Goal: Information Seeking & Learning: Learn about a topic

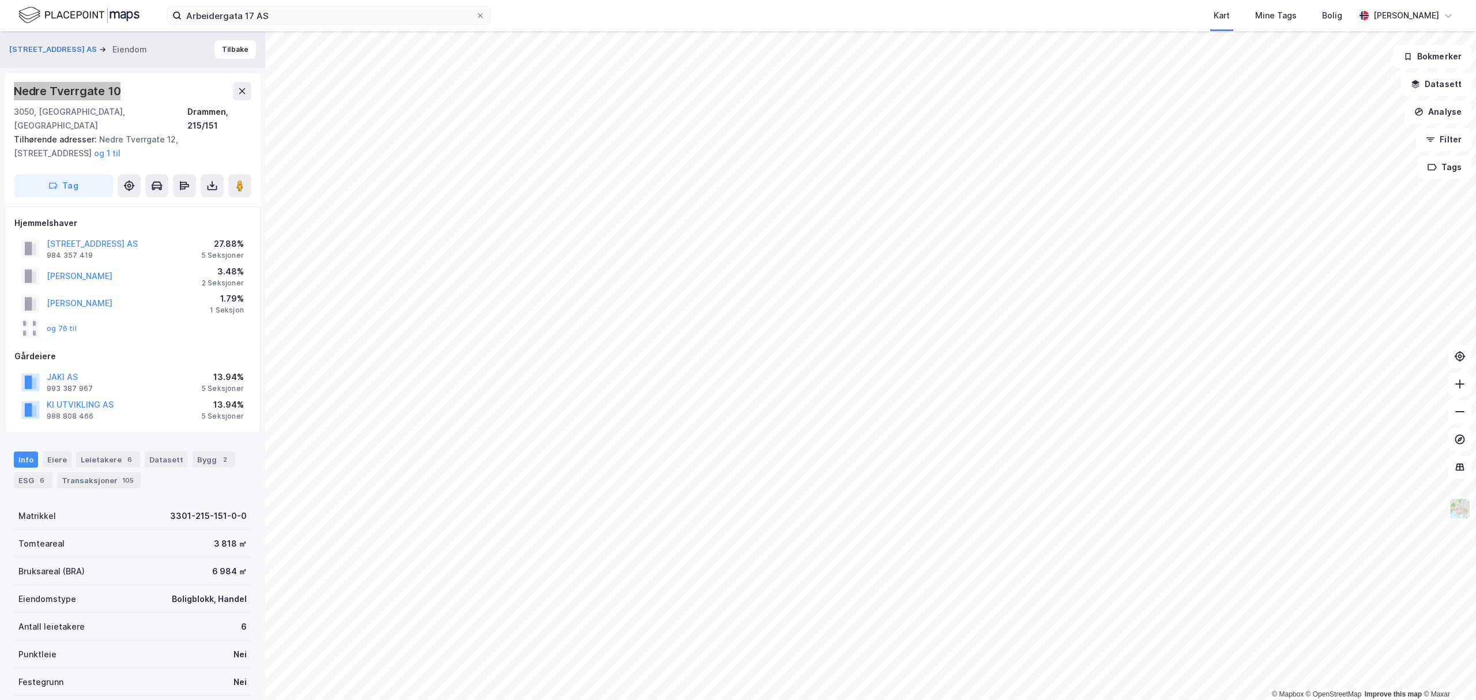
scroll to position [6, 0]
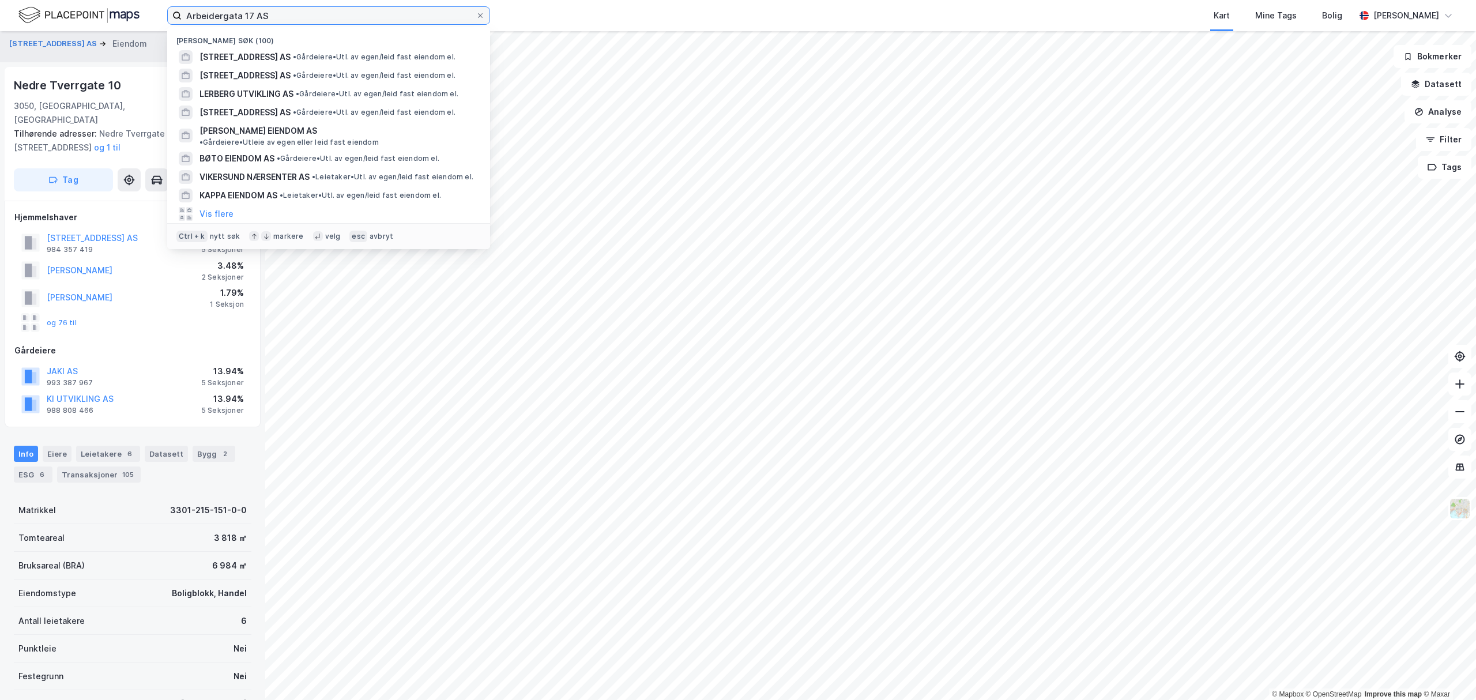
drag, startPoint x: 268, startPoint y: 18, endPoint x: 119, endPoint y: 2, distance: 150.2
click at [130, 9] on div "Arbeidergata 17 AS Nylige søk (100) ARBEIDERGATA 17 AS • Gårdeiere • Utl. av eg…" at bounding box center [738, 15] width 1476 height 31
paste input "979758324"
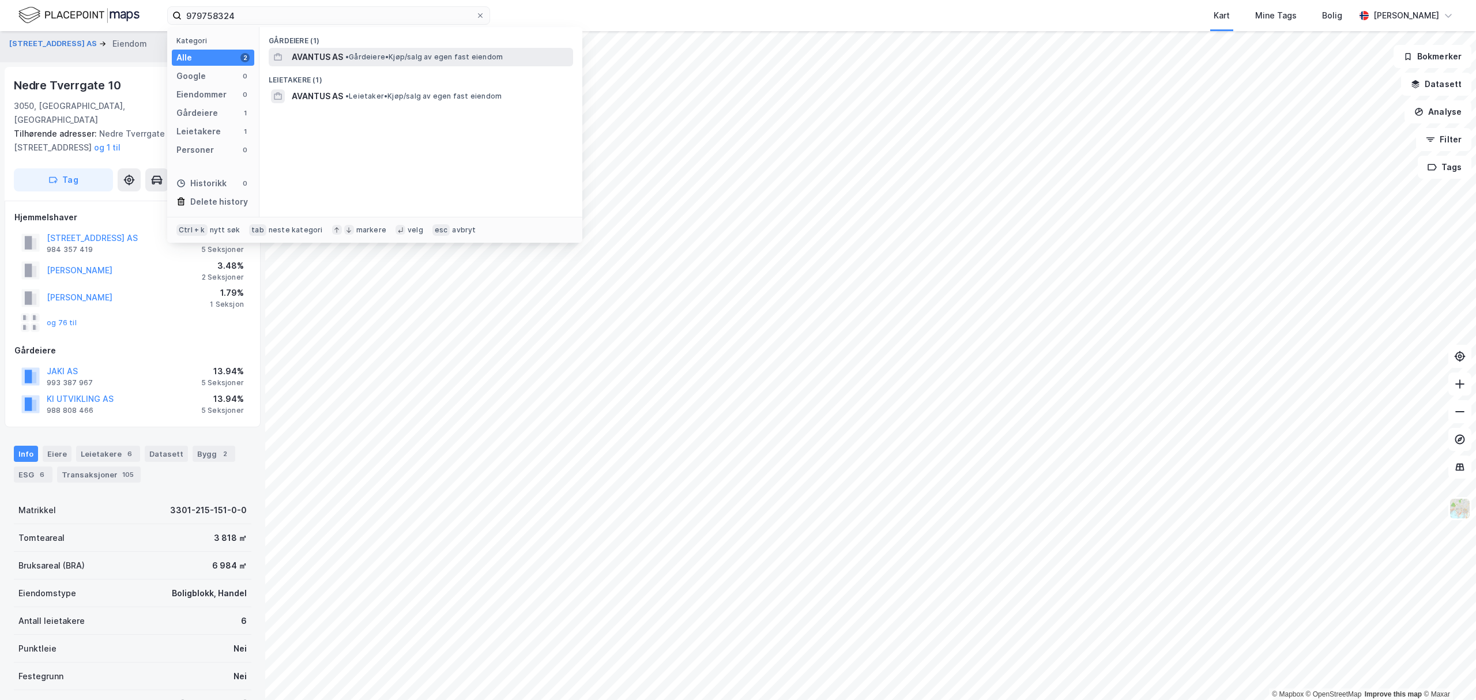
click at [321, 52] on span "AVANTUS AS" at bounding box center [317, 57] width 51 height 14
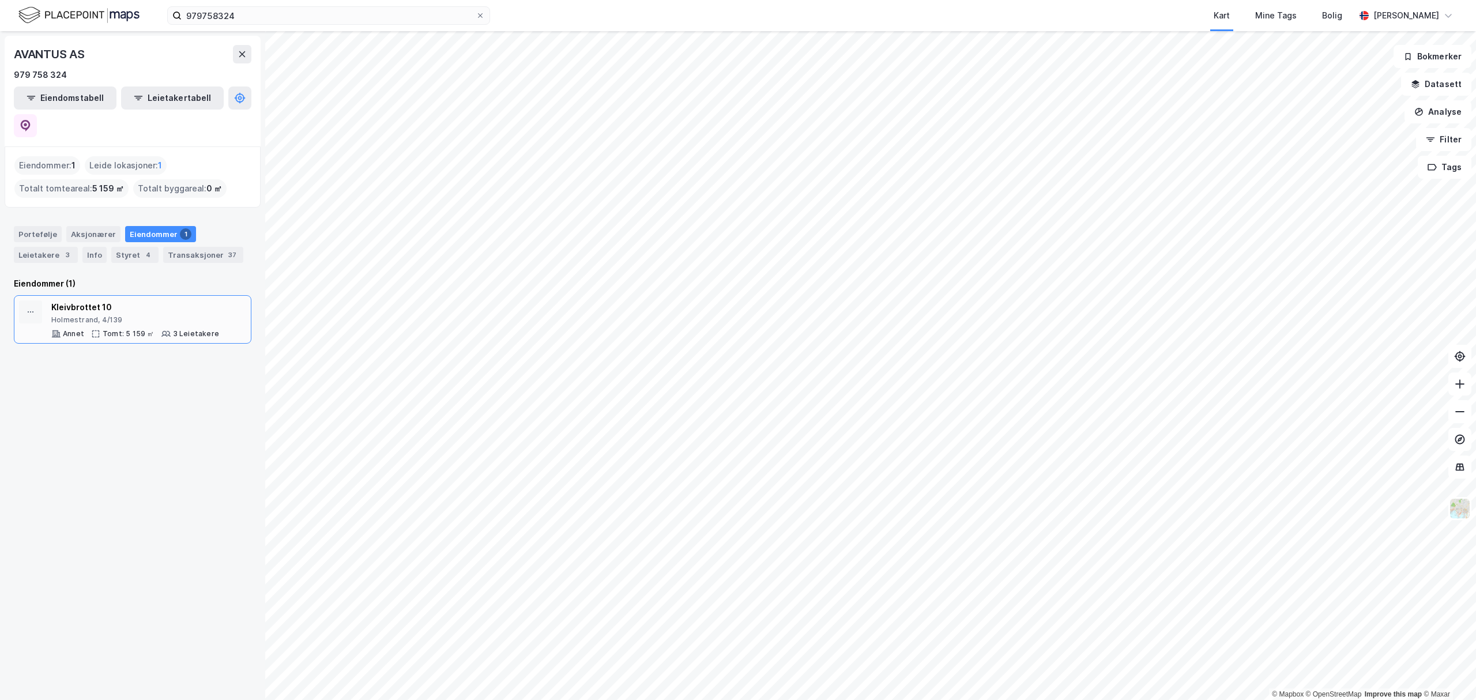
click at [156, 300] on div "Kleivbrottet 10" at bounding box center [135, 307] width 168 height 14
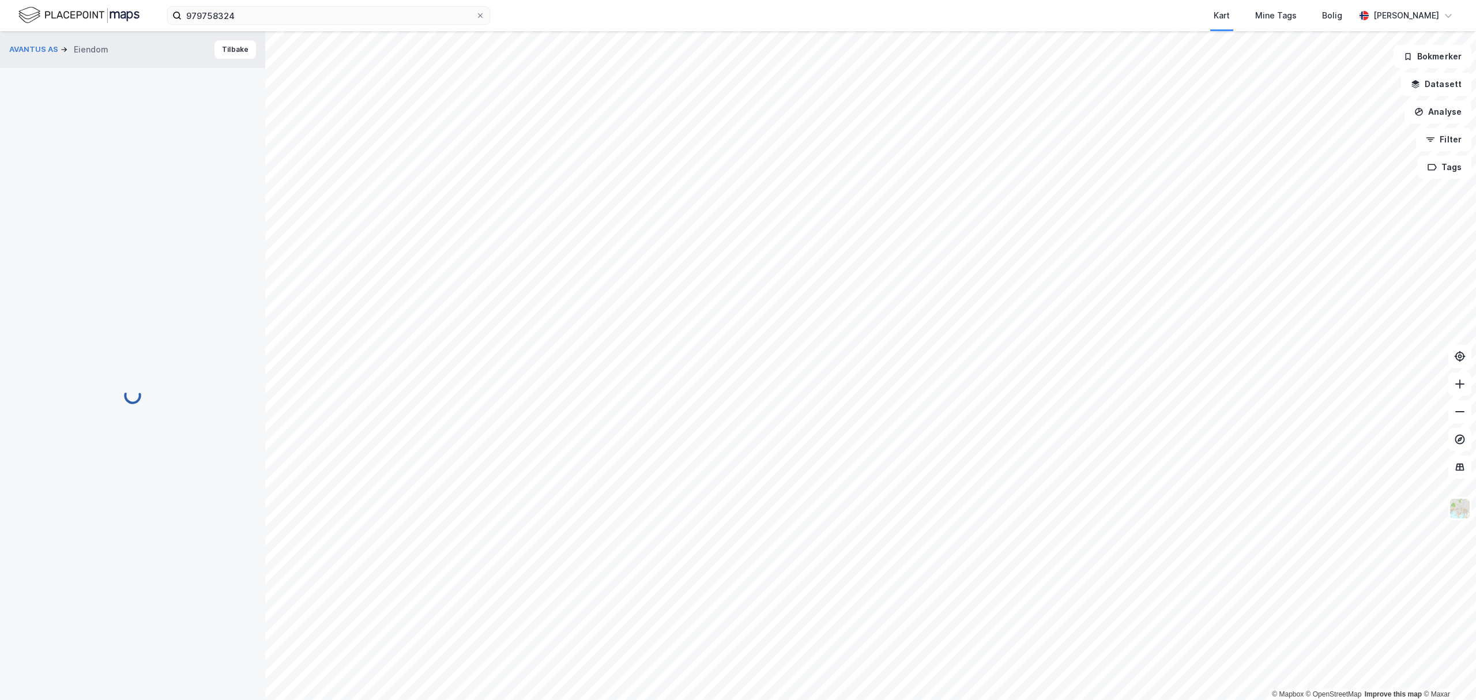
scroll to position [6, 0]
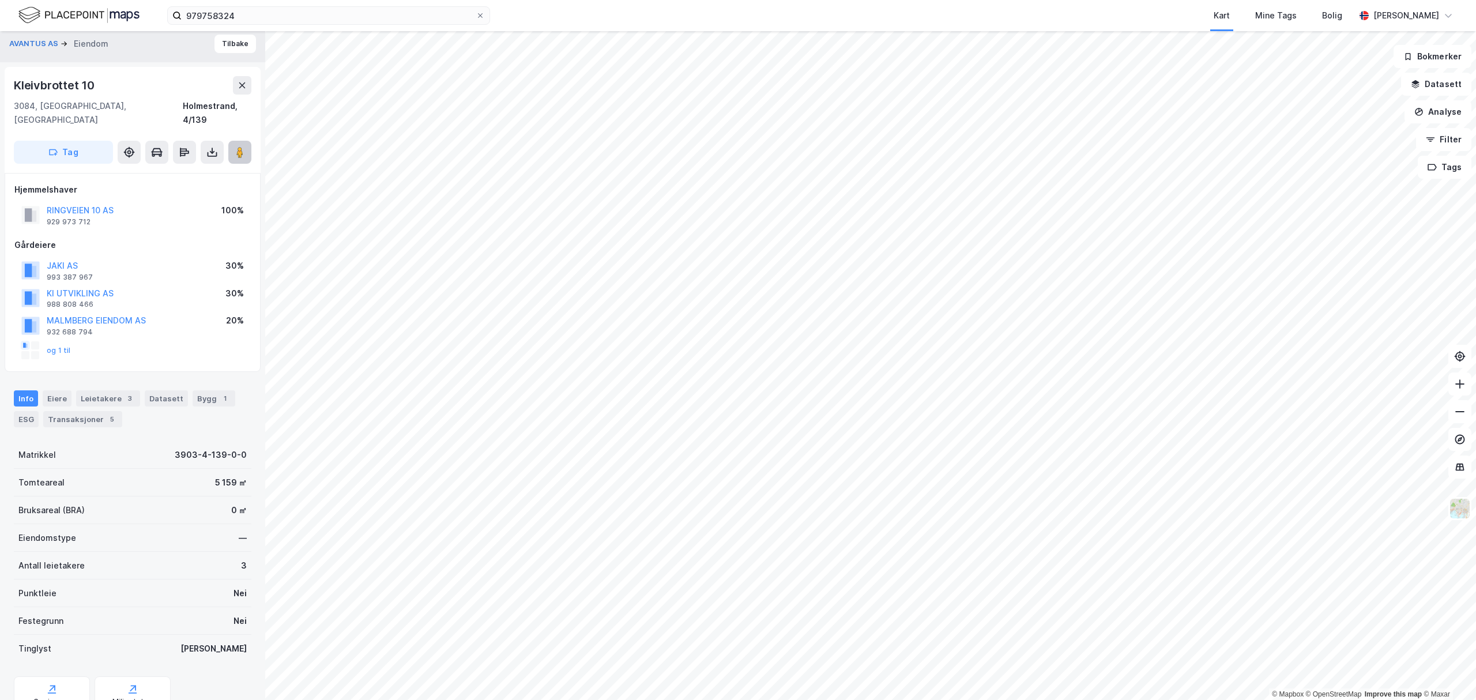
click at [238, 146] on image at bounding box center [239, 152] width 7 height 12
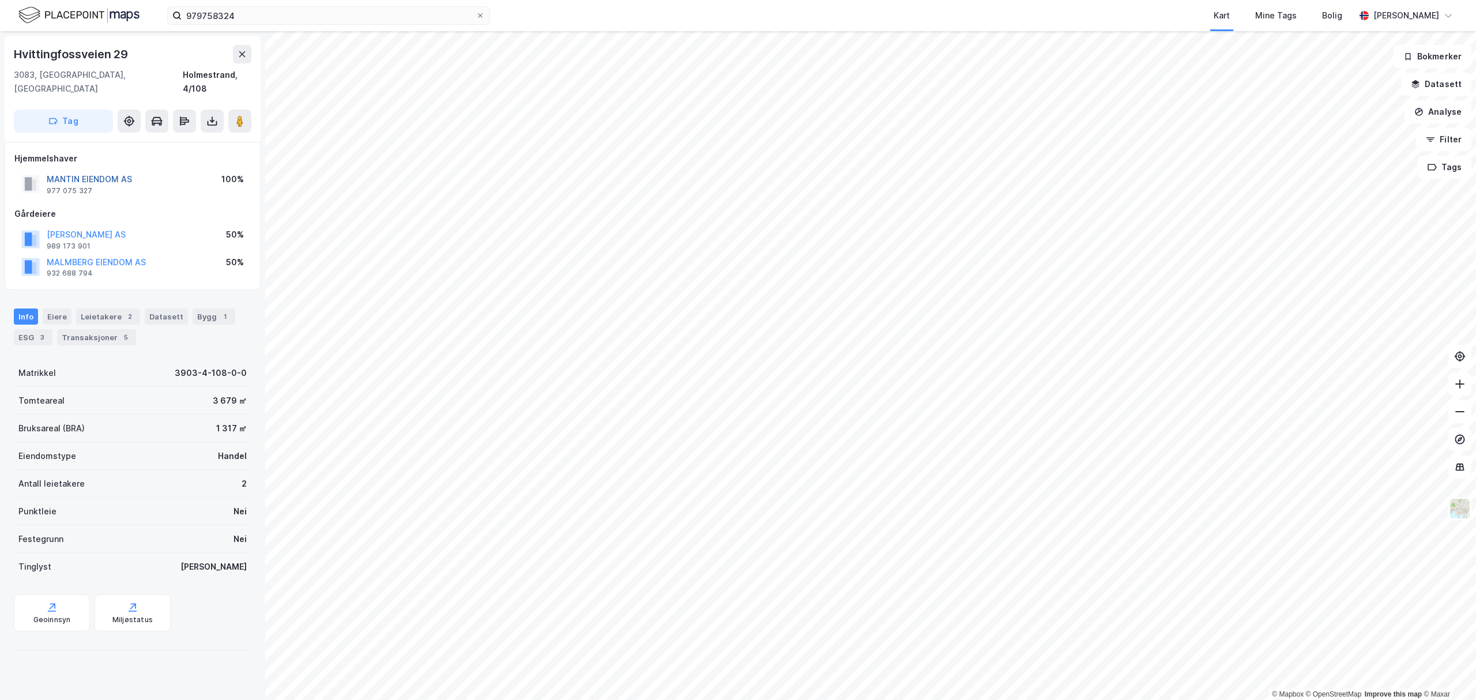
click at [0, 0] on button "MANTIN EIENDOM AS" at bounding box center [0, 0] width 0 height 0
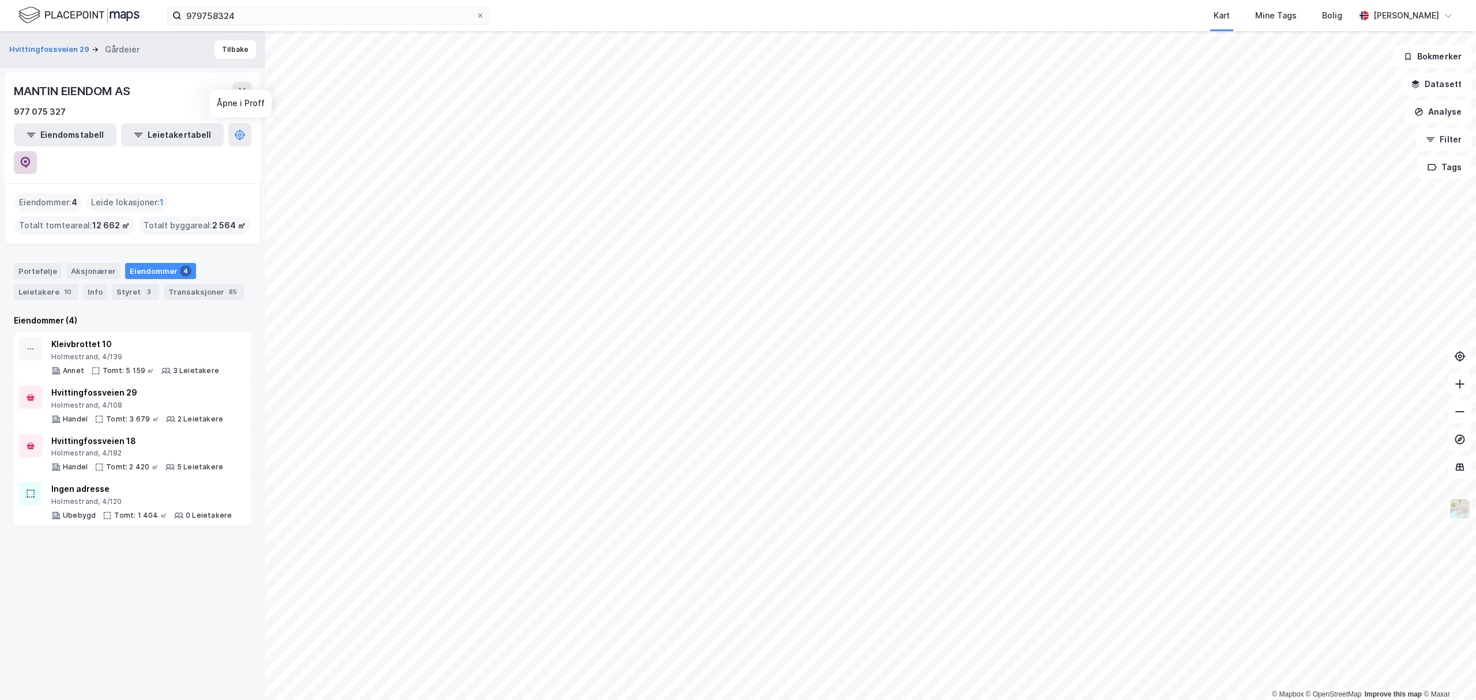
click at [31, 157] on icon at bounding box center [26, 163] width 12 height 12
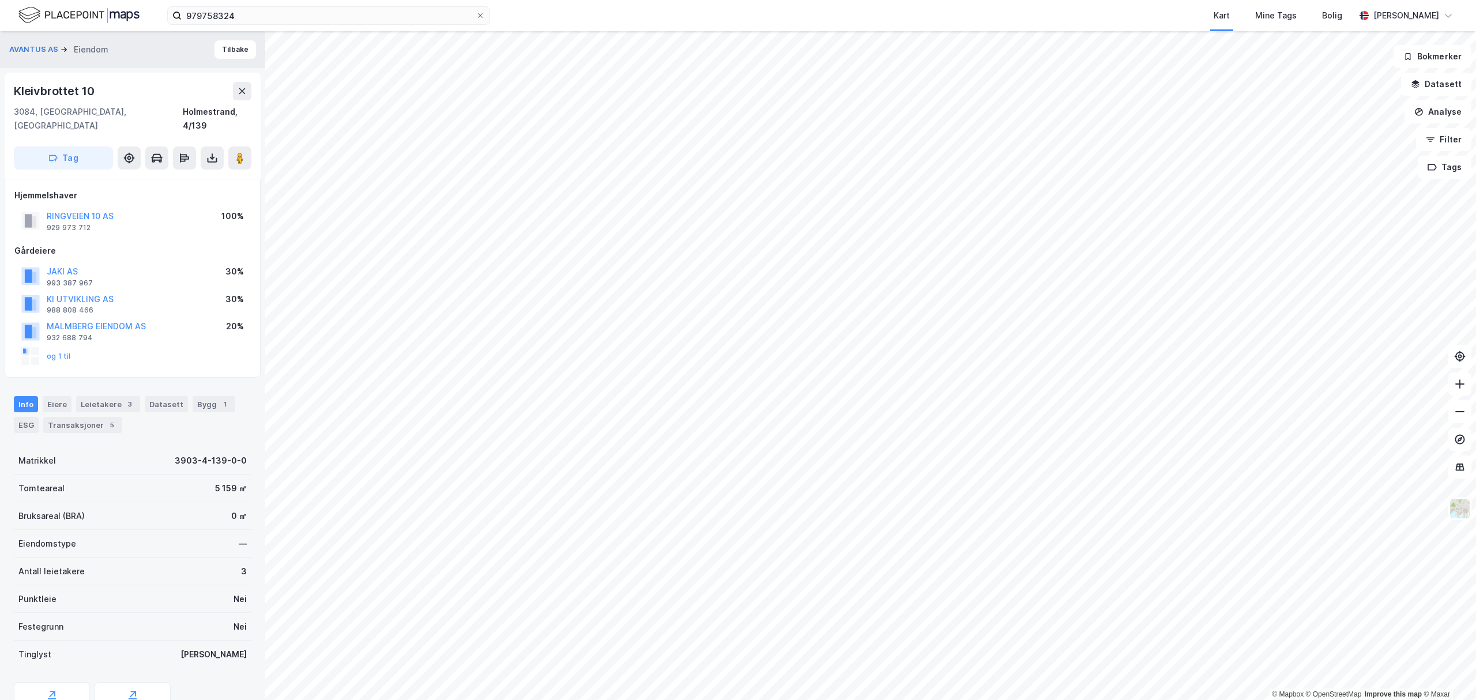
scroll to position [6, 0]
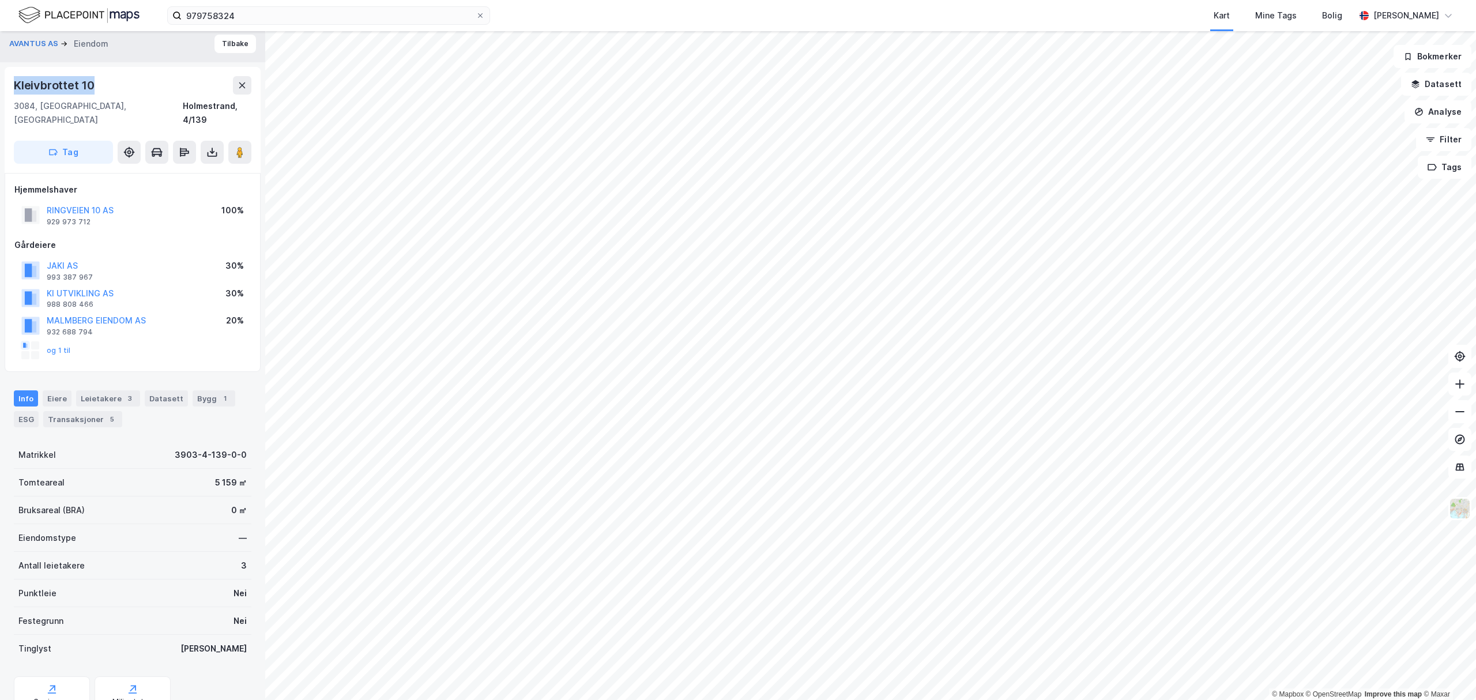
drag, startPoint x: 12, startPoint y: 84, endPoint x: 120, endPoint y: 85, distance: 108.4
click at [118, 83] on div "[STREET_ADDRESS]" at bounding box center [133, 120] width 256 height 106
copy div "Kleivbrottet 10"
drag, startPoint x: 210, startPoint y: 470, endPoint x: 222, endPoint y: 471, distance: 12.1
click at [222, 471] on div "Tomteareal 5 159 ㎡" at bounding box center [133, 483] width 238 height 28
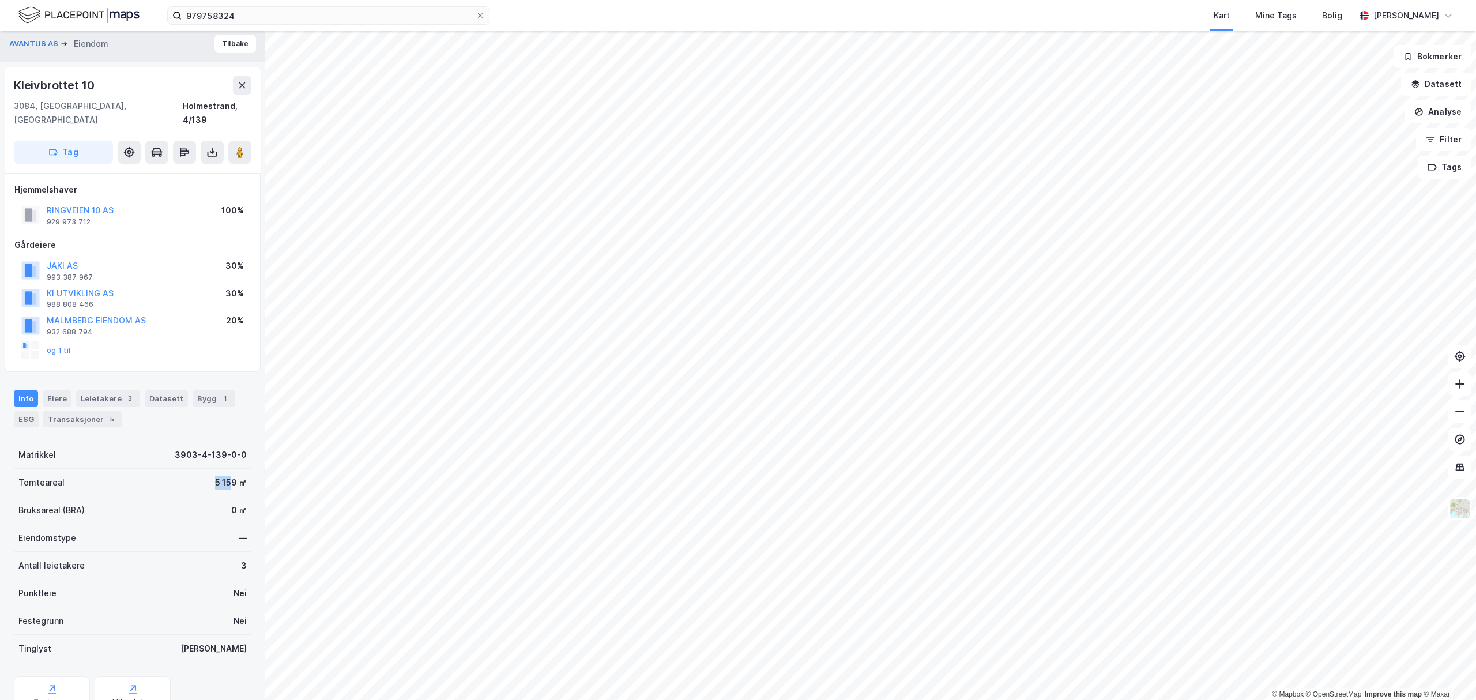
copy div "5 15"
click at [204, 496] on div "Bruksareal (BRA) 0 ㎡" at bounding box center [133, 510] width 238 height 28
drag, startPoint x: 197, startPoint y: 466, endPoint x: 224, endPoint y: 468, distance: 26.6
click at [224, 469] on div "Tomteareal 5 159 ㎡" at bounding box center [133, 483] width 238 height 28
copy div "5 159"
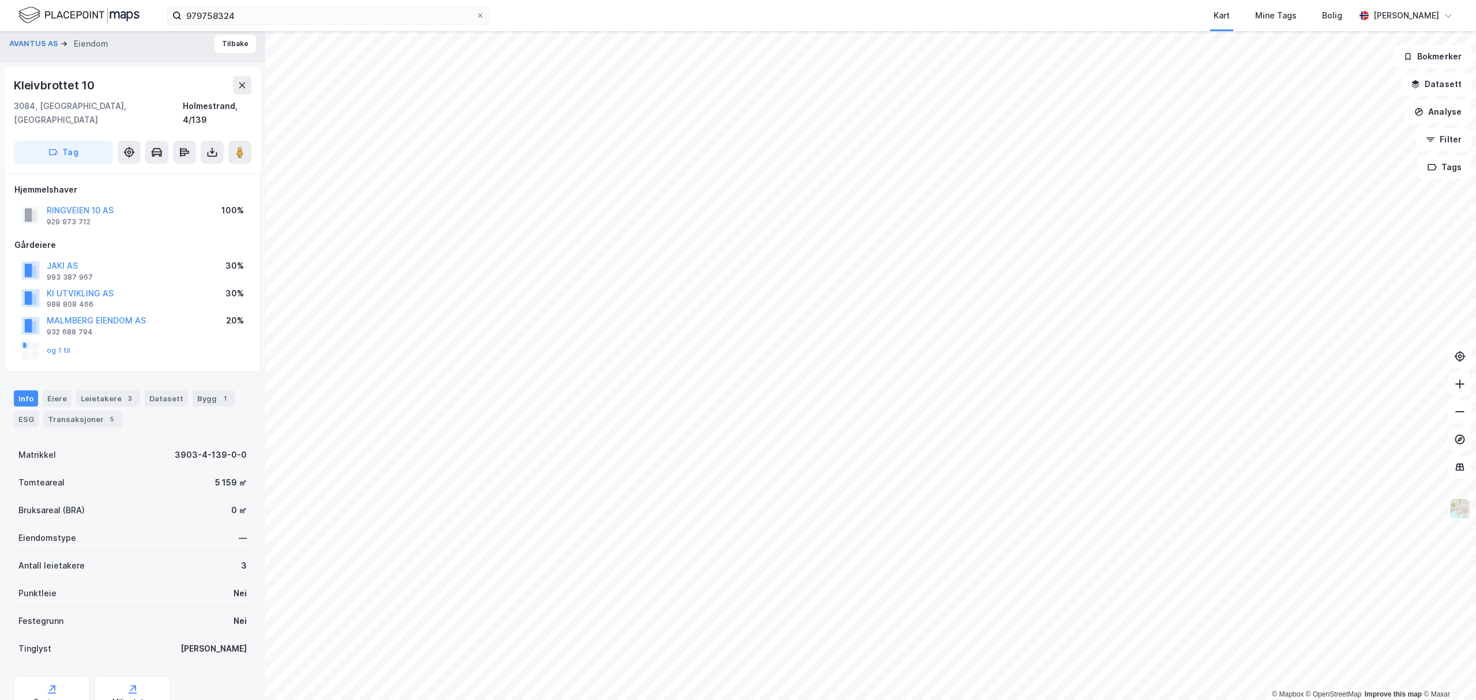
drag, startPoint x: 180, startPoint y: 660, endPoint x: 625, endPoint y: 2, distance: 794.3
click at [180, 660] on div "Matrikkel 3903-4-139-0-0 Tomteareal 5 159 ㎡ Bruksareal (BRA) 0 ㎡ Eiendomstype —…" at bounding box center [133, 589] width 238 height 296
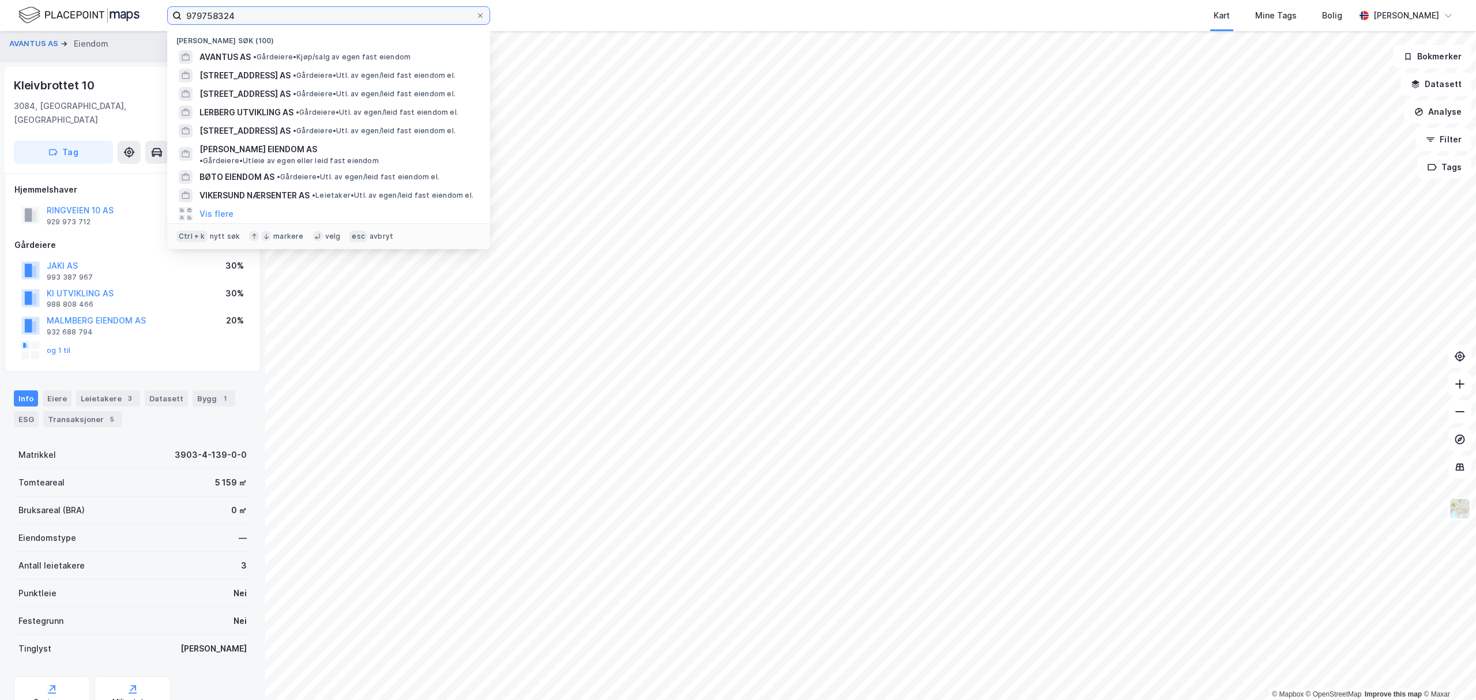
drag, startPoint x: 250, startPoint y: 10, endPoint x: 127, endPoint y: 5, distance: 123.5
click at [127, 5] on div "979758324 [PERSON_NAME] søk (100) AVANTUS AS • Gårdeiere • Kjøp/salg av egen fa…" at bounding box center [738, 15] width 1476 height 31
type input "menstad"
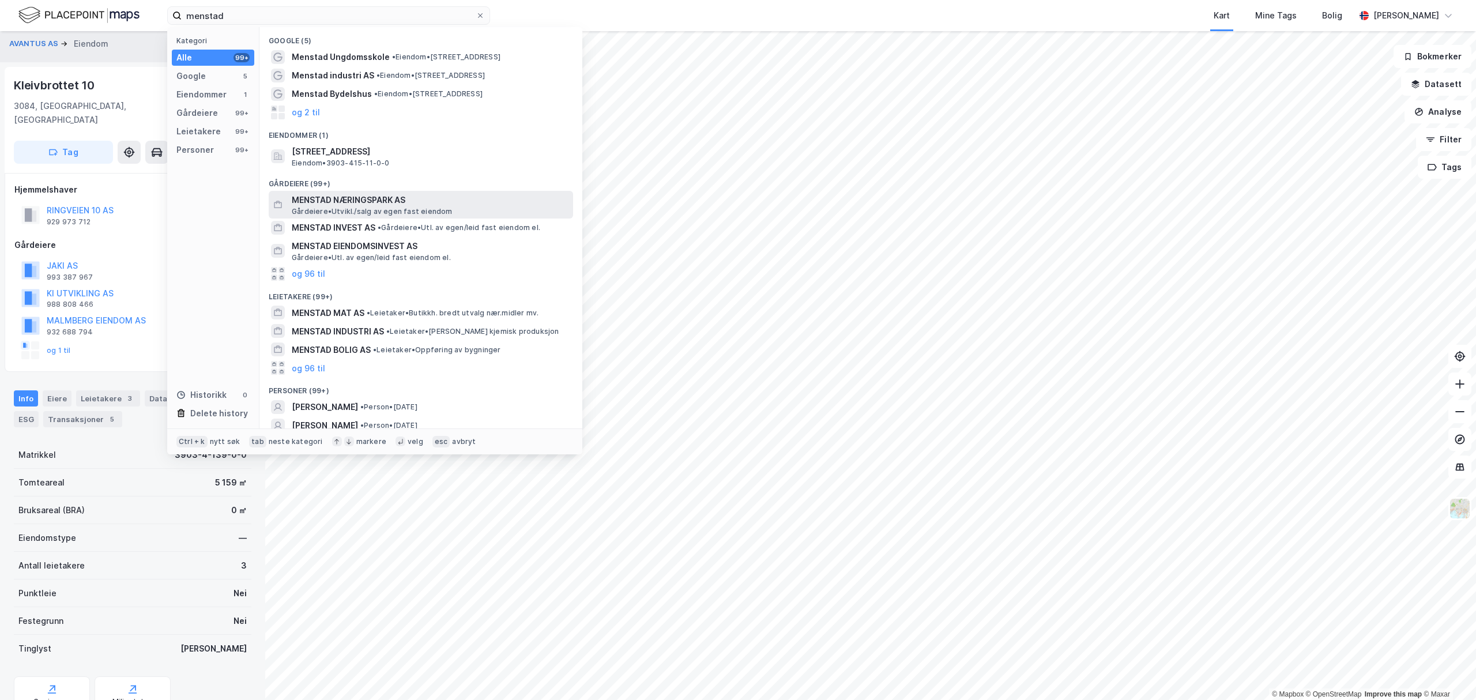
click at [338, 197] on span "MENSTAD NÆRINGSPARK AS" at bounding box center [430, 200] width 277 height 14
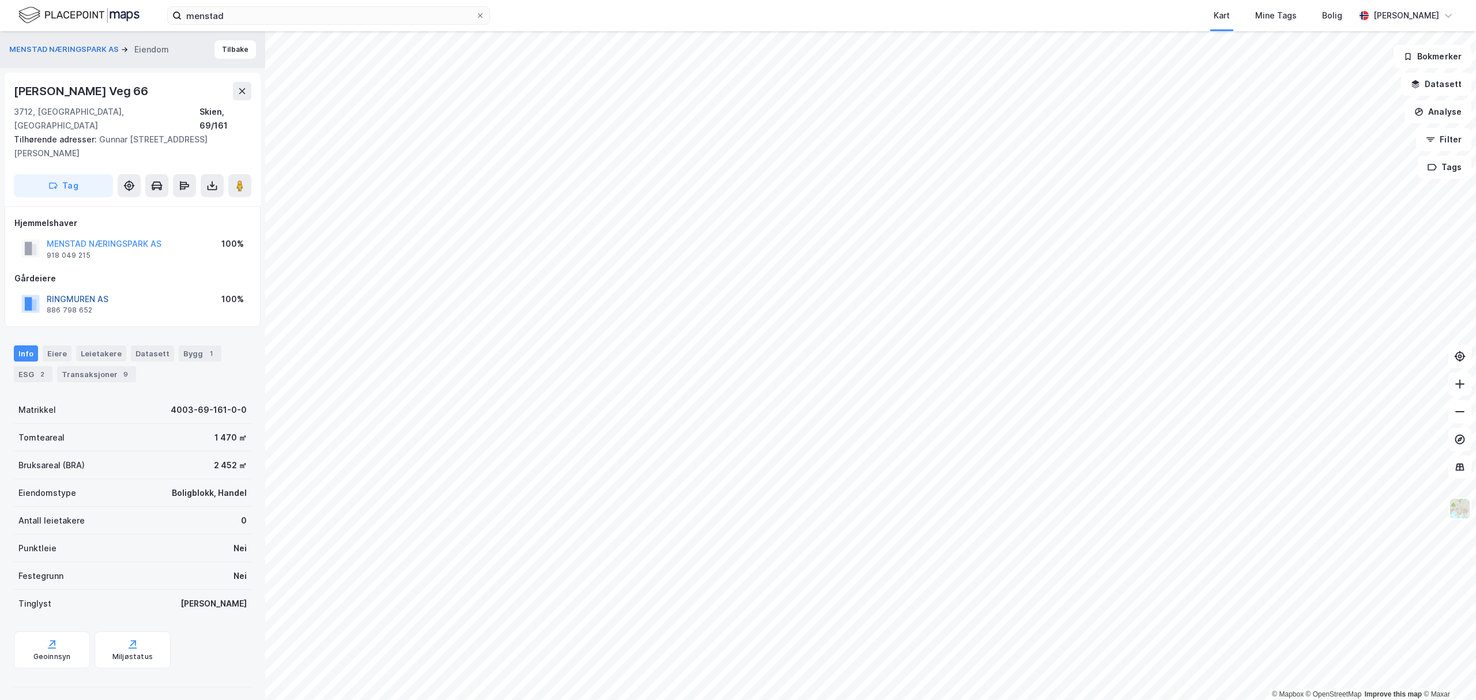
click at [0, 0] on button "RINGMUREN AS" at bounding box center [0, 0] width 0 height 0
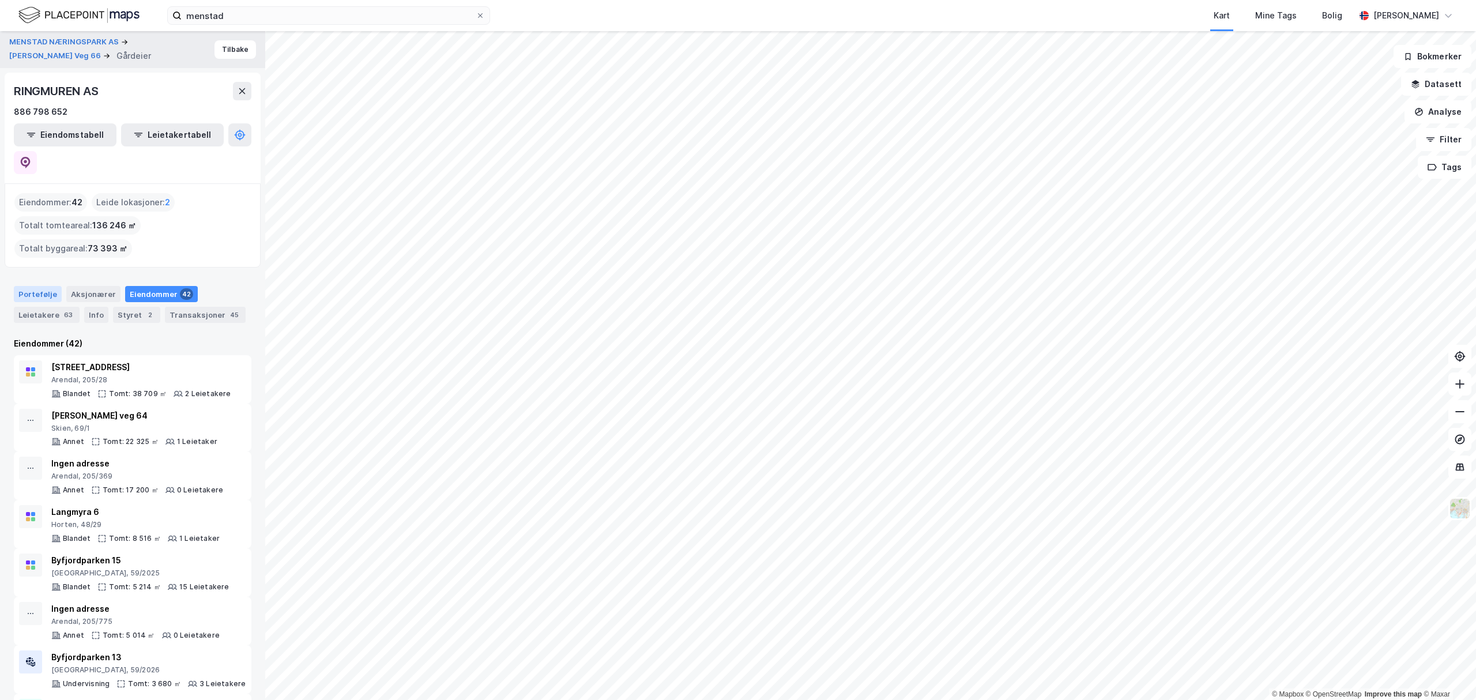
click at [36, 286] on div "Portefølje" at bounding box center [38, 294] width 48 height 16
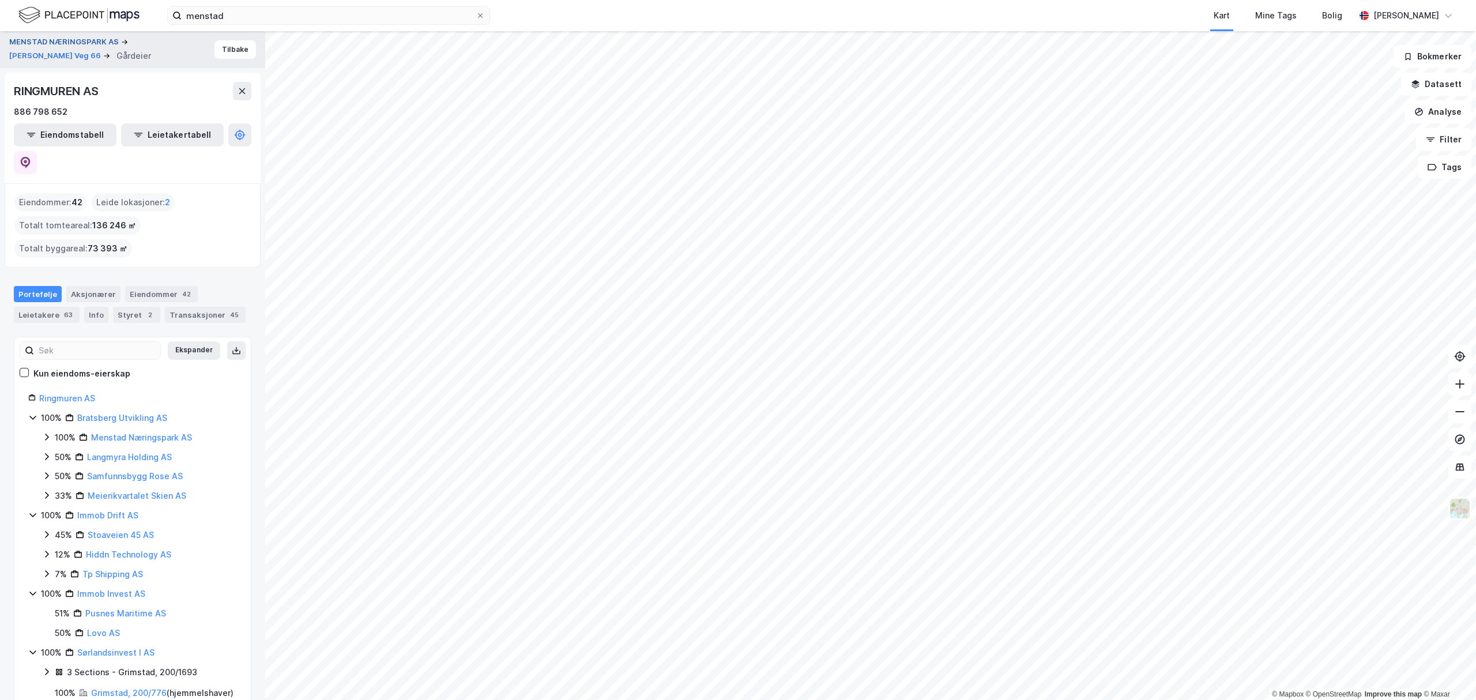
click at [93, 45] on button "MENSTAD NÆRINGSPARK AS" at bounding box center [65, 42] width 112 height 12
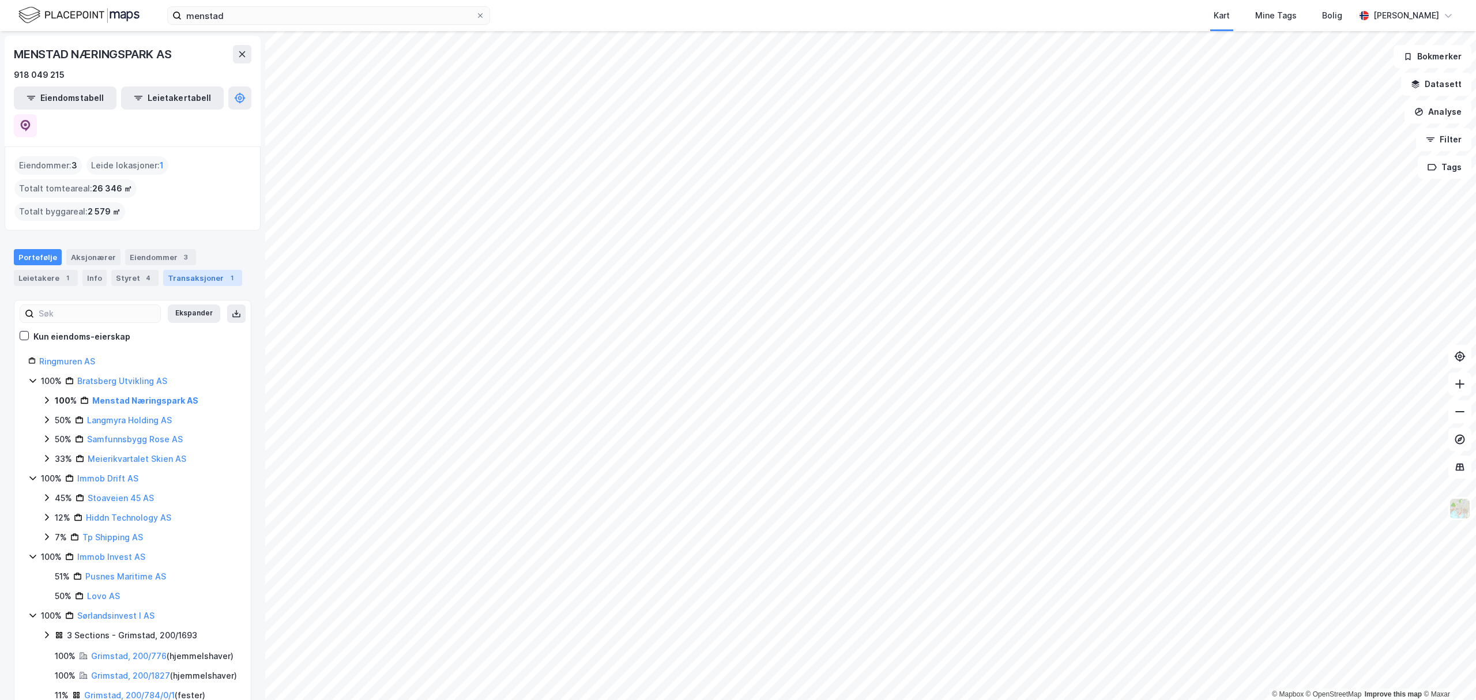
click at [180, 270] on div "Transaksjoner 1" at bounding box center [202, 278] width 79 height 16
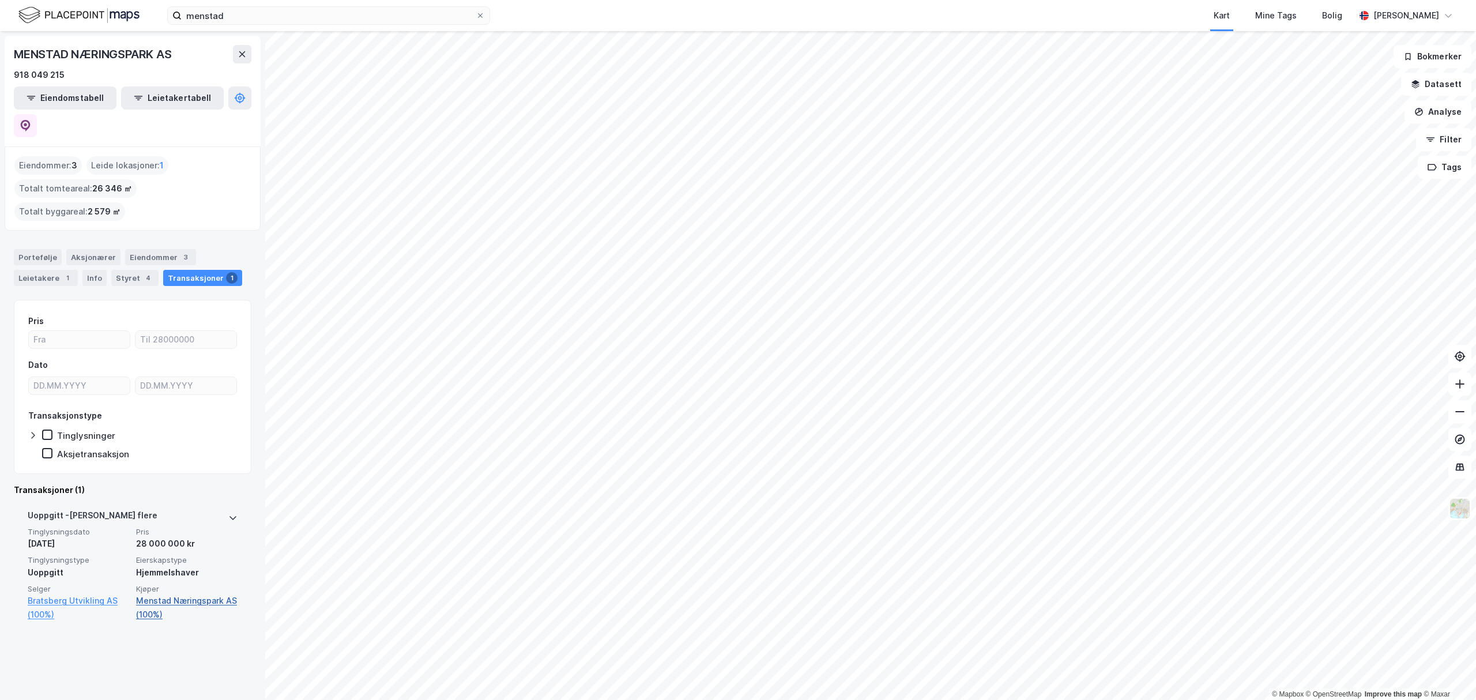
click at [168, 594] on link "Menstad Næringspark AS (100%)" at bounding box center [186, 608] width 101 height 28
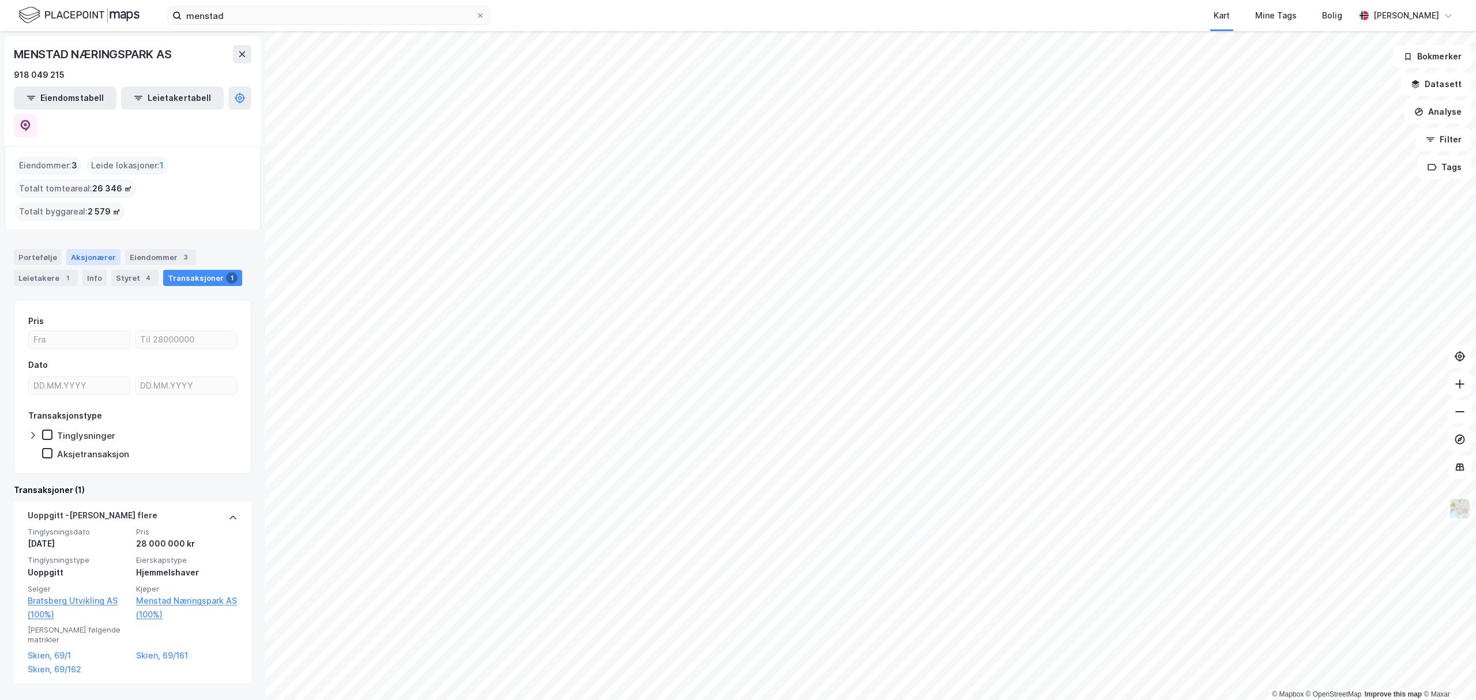
drag, startPoint x: 47, startPoint y: 141, endPoint x: 66, endPoint y: 206, distance: 67.2
click at [47, 156] on div "Eiendommer : 3" at bounding box center [47, 165] width 67 height 18
click at [24, 249] on div "Portefølje" at bounding box center [38, 257] width 48 height 16
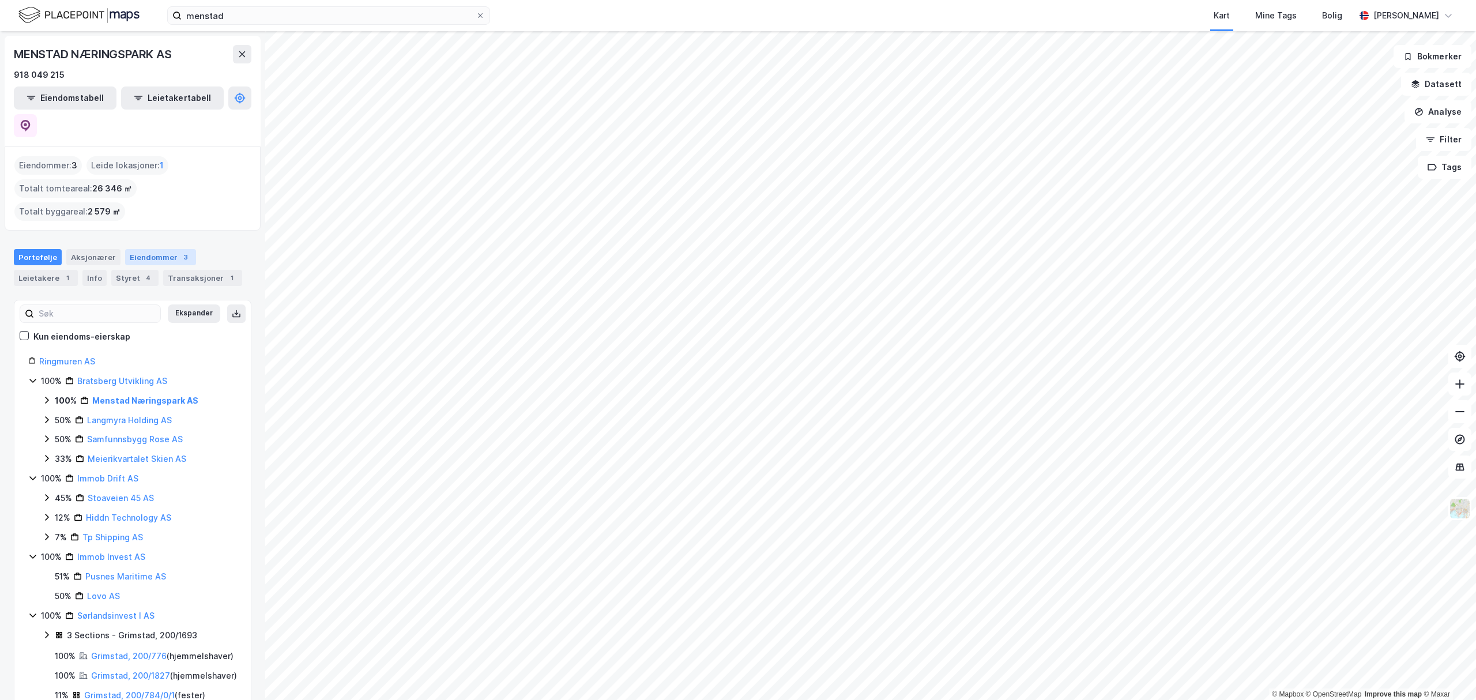
click at [139, 249] on div "Eiendommer 3" at bounding box center [160, 257] width 71 height 16
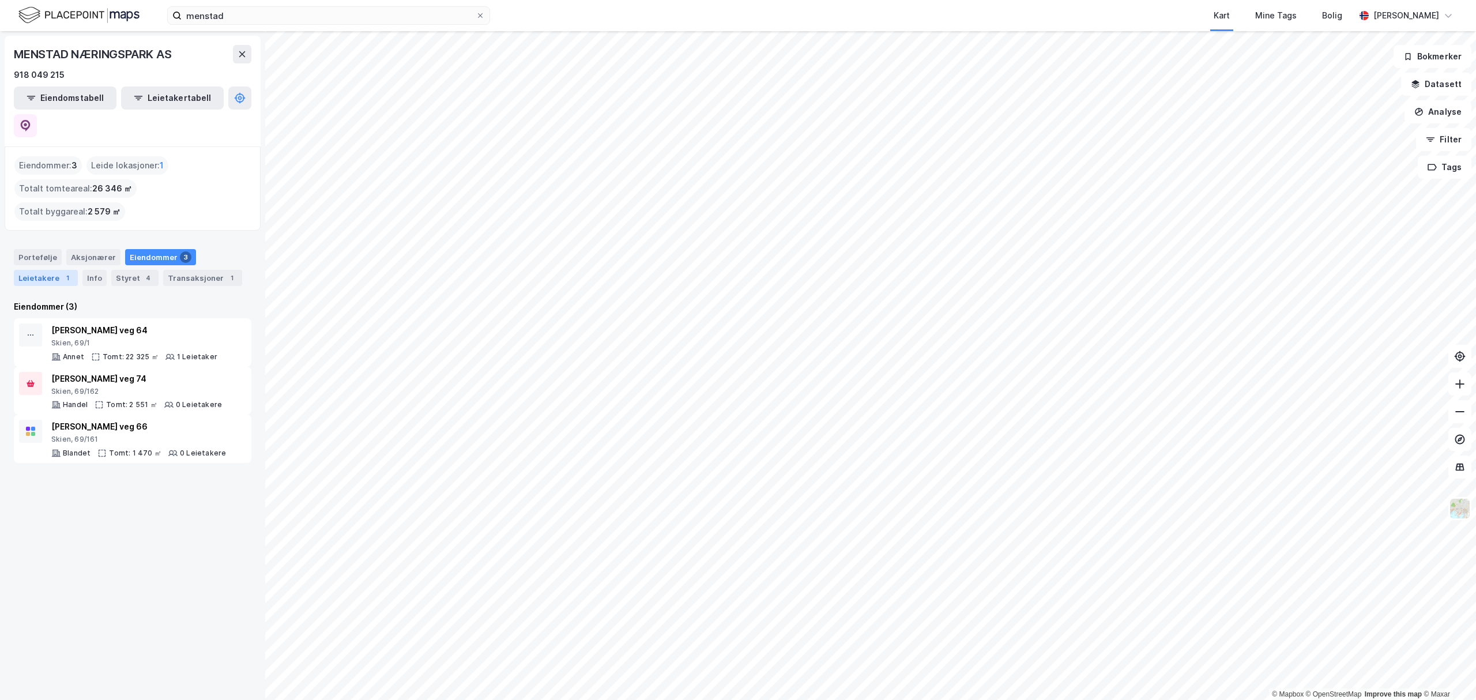
click at [37, 270] on div "Leietakere 1" at bounding box center [46, 278] width 64 height 16
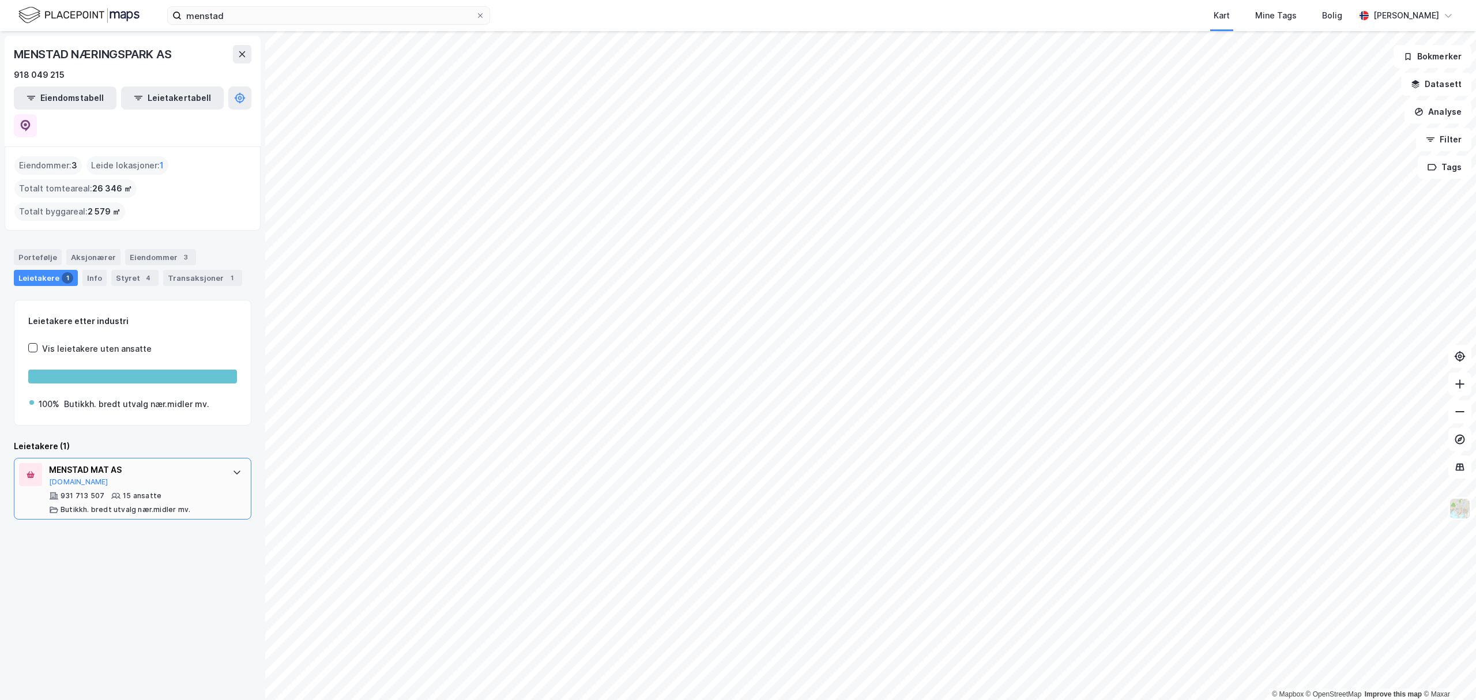
click at [232, 468] on icon at bounding box center [236, 472] width 9 height 9
click at [31, 120] on icon at bounding box center [26, 126] width 12 height 12
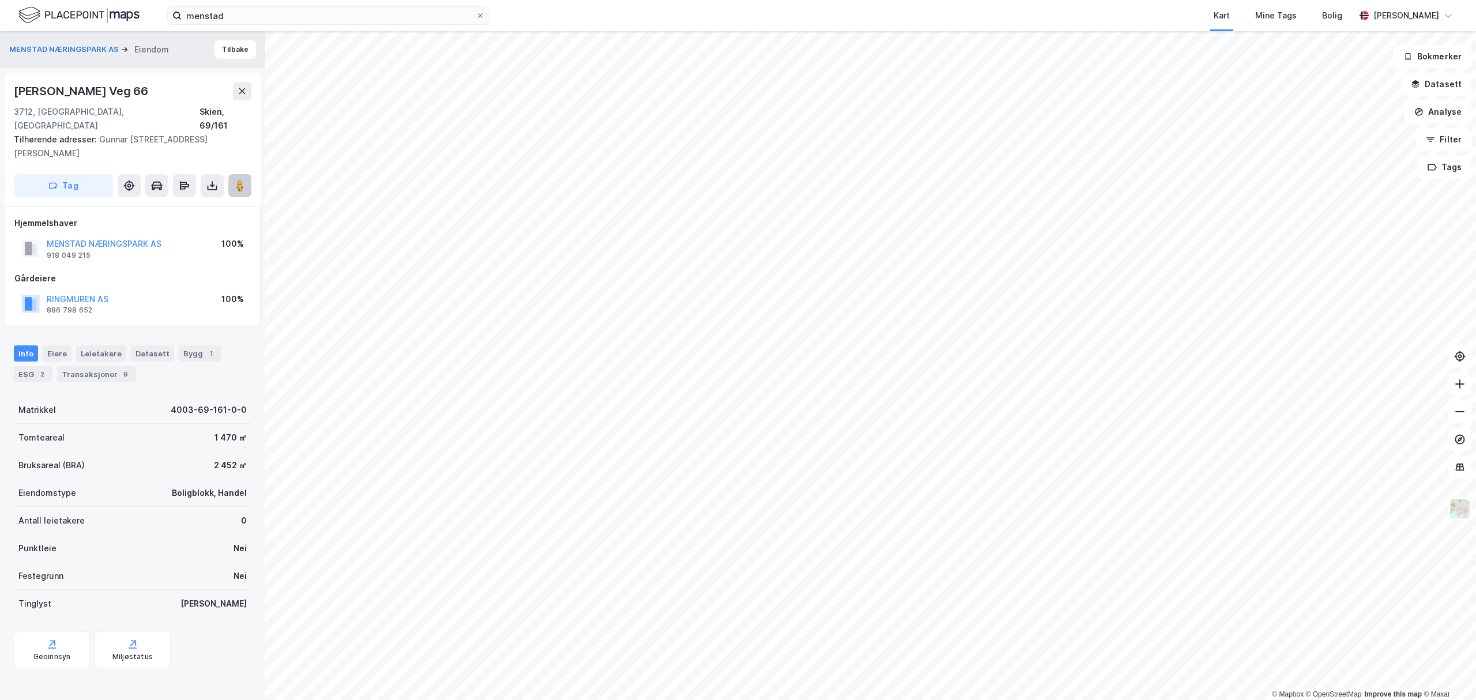
click at [244, 180] on icon at bounding box center [240, 186] width 12 height 12
click at [101, 345] on div "Leietakere" at bounding box center [101, 353] width 50 height 16
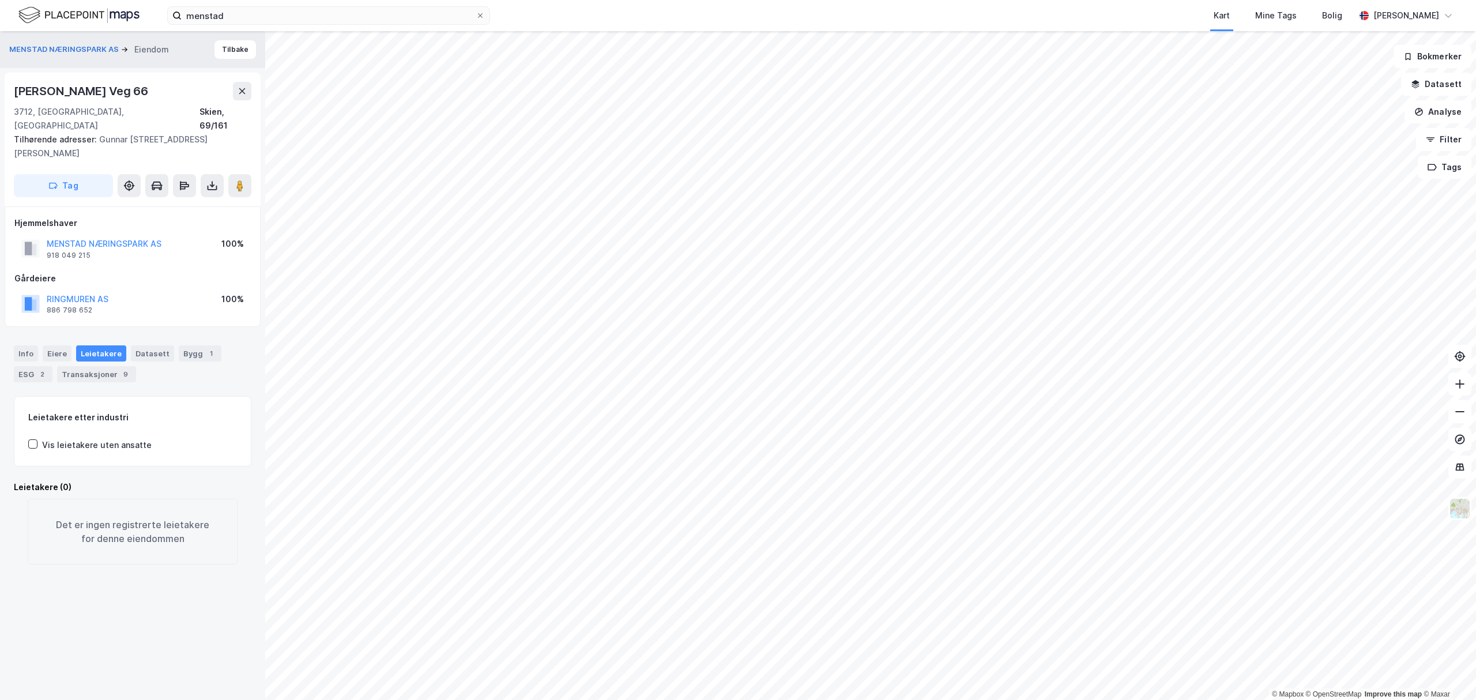
drag, startPoint x: 85, startPoint y: 88, endPoint x: 165, endPoint y: 90, distance: 79.6
click at [165, 90] on div "Gunnar [STREET_ADDRESS] Tilhørende adresser: Gunnar [STREET_ADDRESS], [PERSON_N…" at bounding box center [133, 140] width 256 height 134
